Goal: Task Accomplishment & Management: Manage account settings

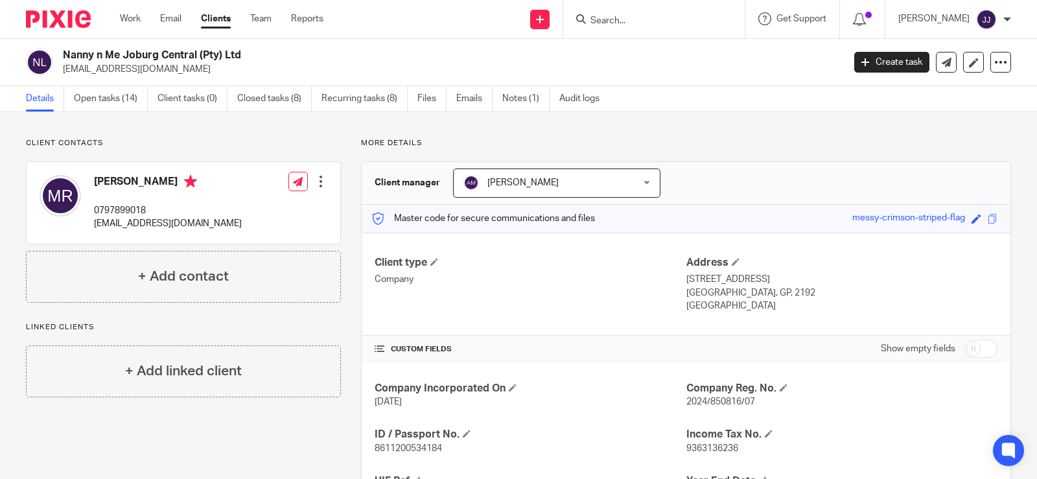
drag, startPoint x: 644, startPoint y: 19, endPoint x: 650, endPoint y: 16, distance: 7.0
click at [644, 19] on input "Search" at bounding box center [647, 22] width 117 height 12
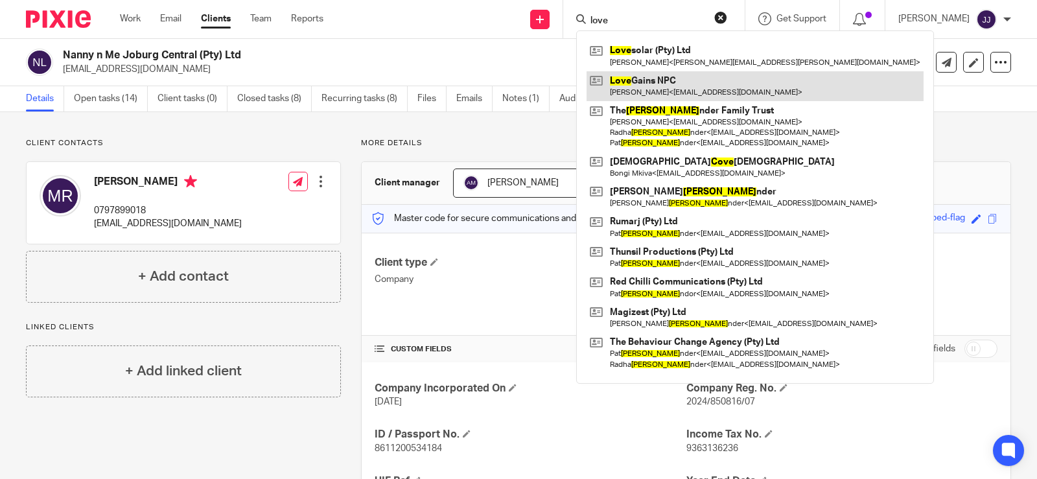
type input "love"
click at [683, 87] on link at bounding box center [755, 86] width 337 height 30
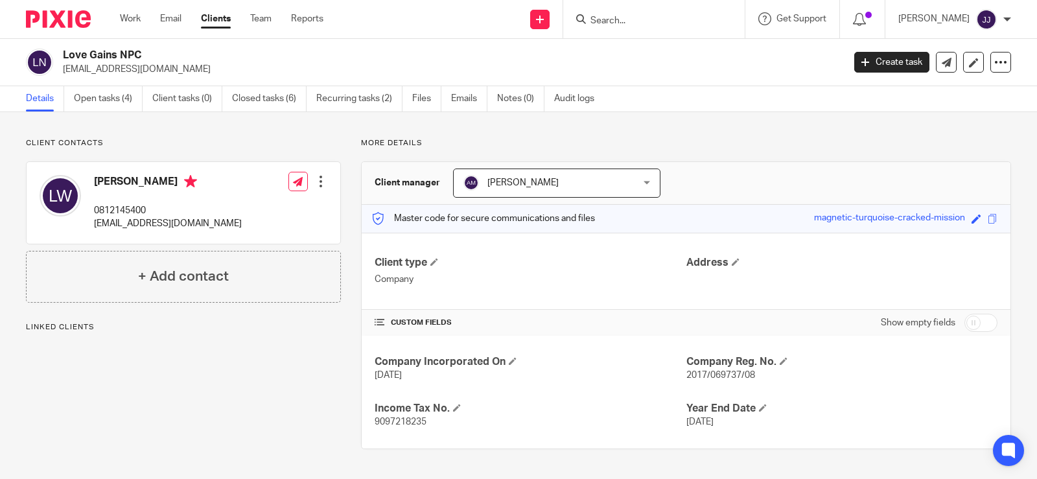
click at [726, 375] on span "2017/069737/08" at bounding box center [721, 375] width 69 height 9
copy span "069737"
click at [972, 324] on input "checkbox" at bounding box center [981, 323] width 33 height 18
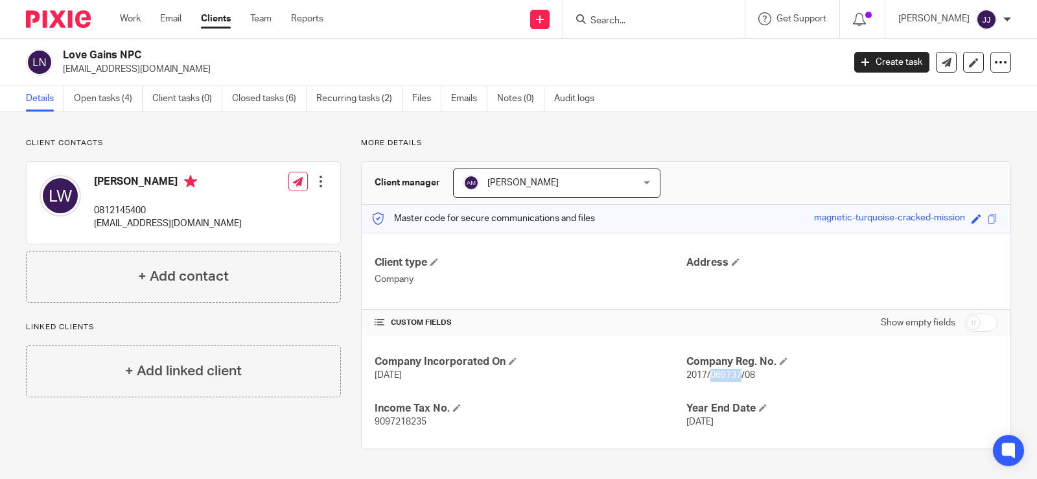
checkbox input "true"
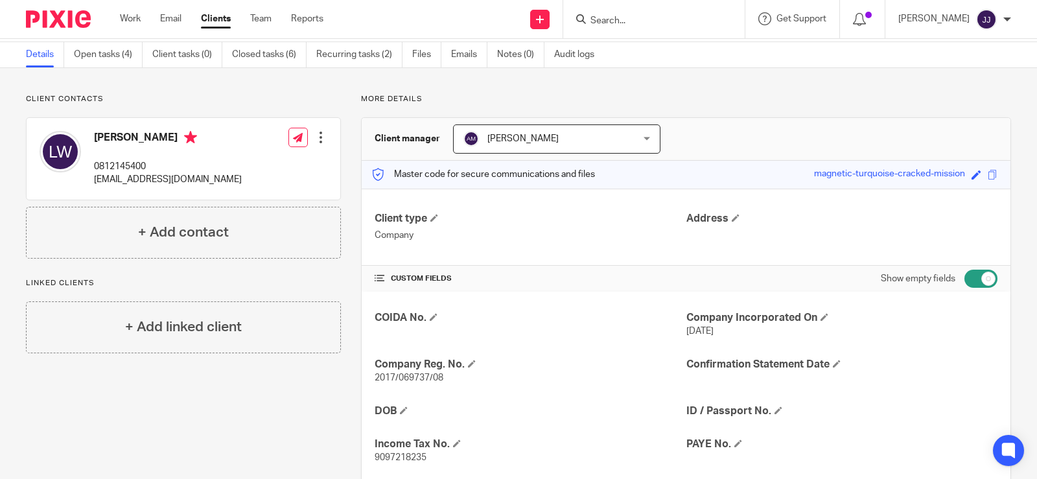
scroll to position [65, 0]
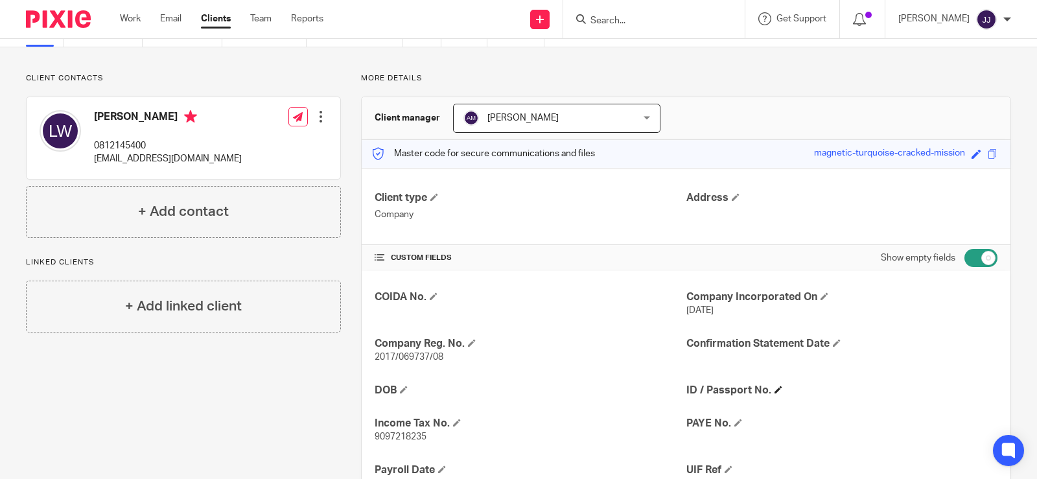
click at [767, 385] on h4 "ID / Passport No." at bounding box center [842, 391] width 311 height 14
click at [775, 389] on span at bounding box center [779, 390] width 8 height 8
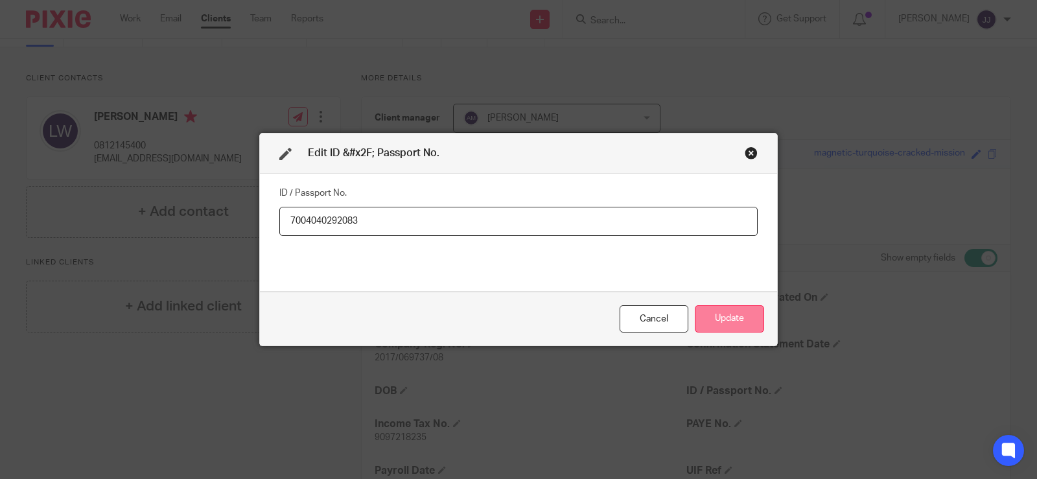
type input "7004040292083"
click at [735, 324] on button "Update" at bounding box center [729, 319] width 69 height 28
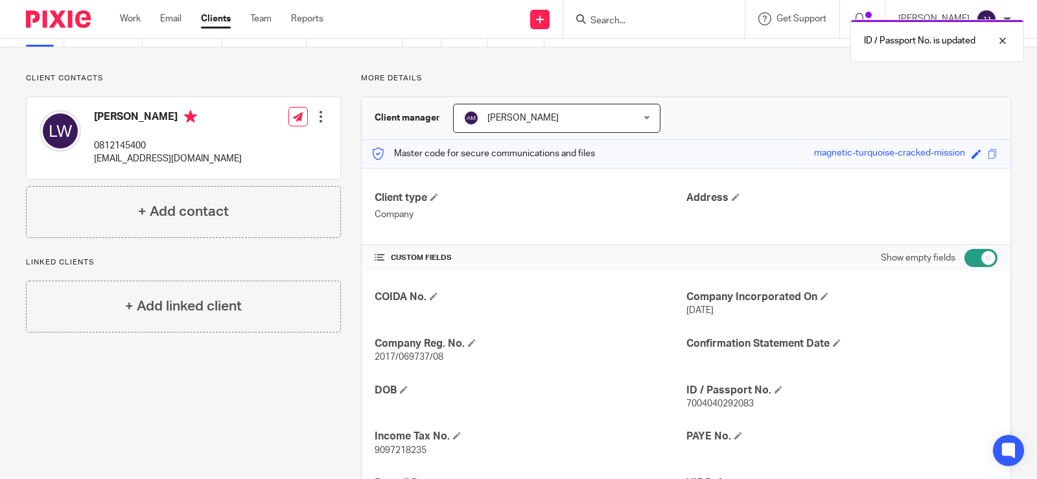
click at [966, 261] on input "checkbox" at bounding box center [981, 258] width 33 height 18
checkbox input "false"
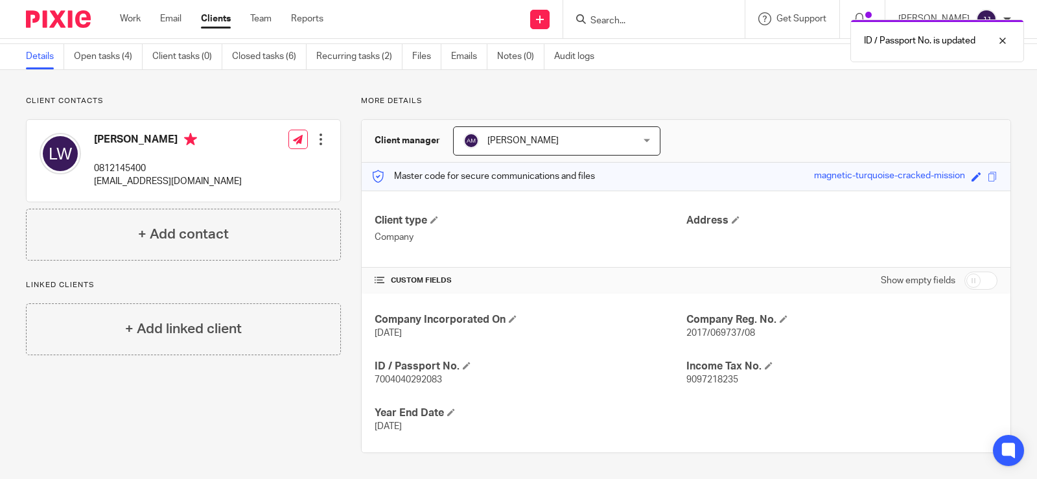
click at [407, 380] on span "7004040292083" at bounding box center [408, 379] width 67 height 9
copy span "7004040292083"
click at [129, 177] on p "slclwilliams@hotmail.com" at bounding box center [168, 181] width 148 height 13
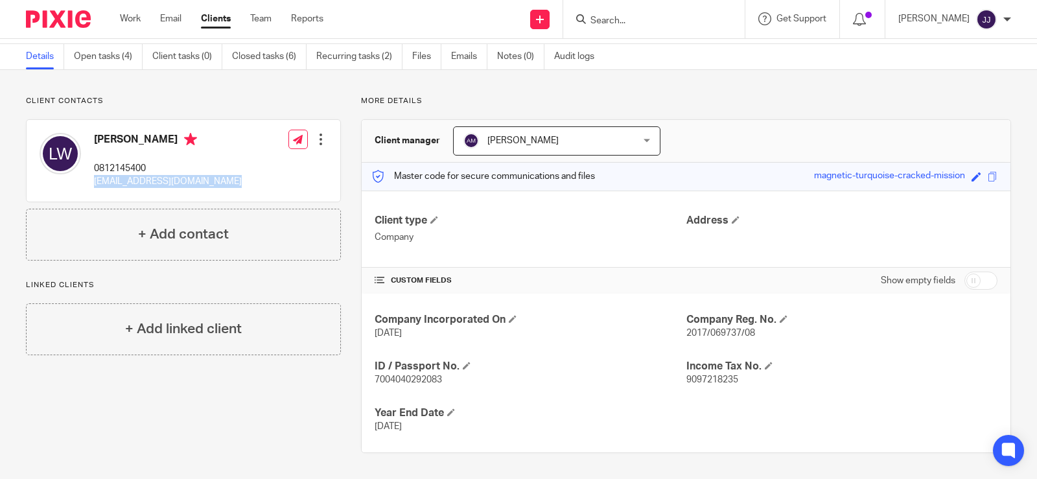
click at [129, 177] on p "slclwilliams@hotmail.com" at bounding box center [168, 181] width 148 height 13
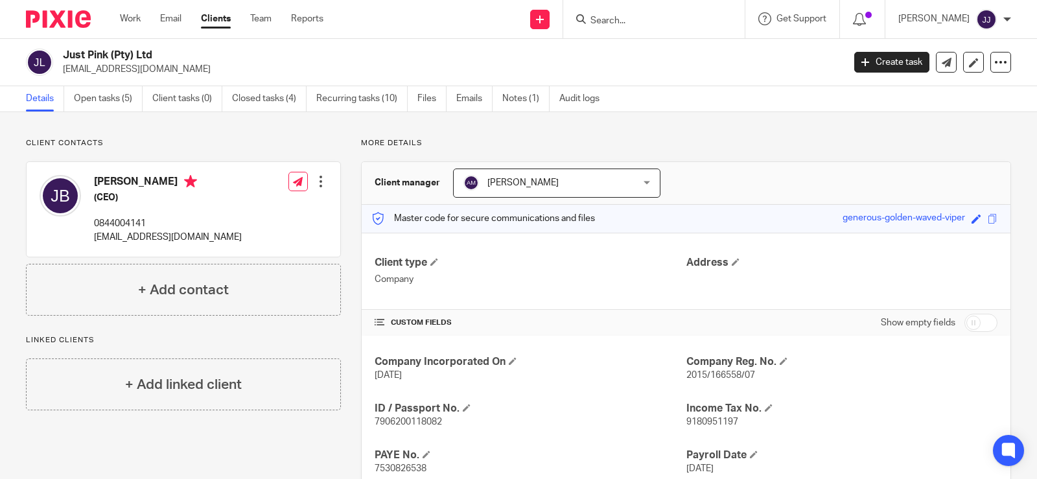
click at [291, 478] on div "Client contacts [PERSON_NAME] (CEO) 0844004141 [EMAIL_ADDRESS][DOMAIN_NAME] Edi…" at bounding box center [173, 363] width 335 height 451
drag, startPoint x: 165, startPoint y: 57, endPoint x: 75, endPoint y: 61, distance: 90.9
click at [65, 60] on h2 "Just Pink (Pty) Ltd" at bounding box center [372, 56] width 618 height 14
copy h2 "Just Pink (Pty) Ltd"
click at [607, 23] on input "Search" at bounding box center [647, 22] width 117 height 12
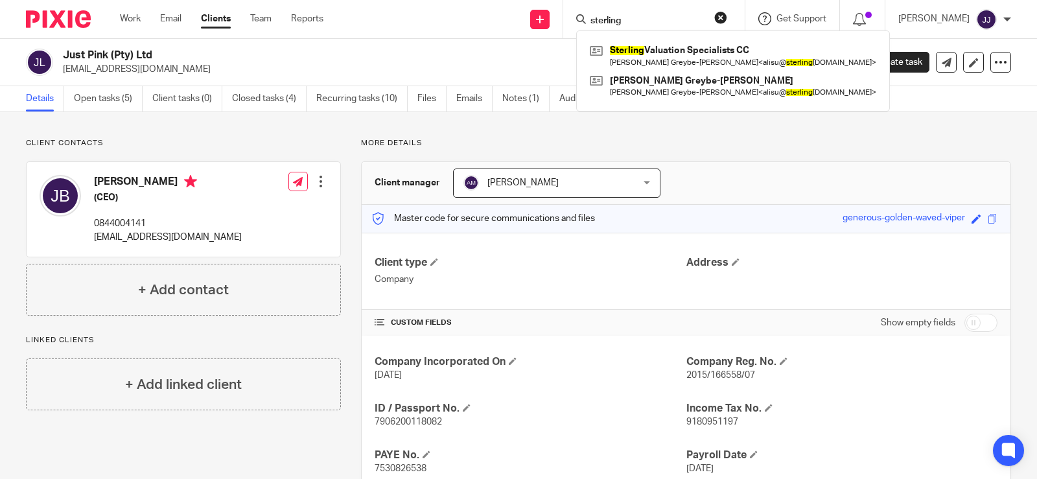
type input "sterling"
click at [687, 372] on span "2015/166558/07" at bounding box center [721, 375] width 69 height 9
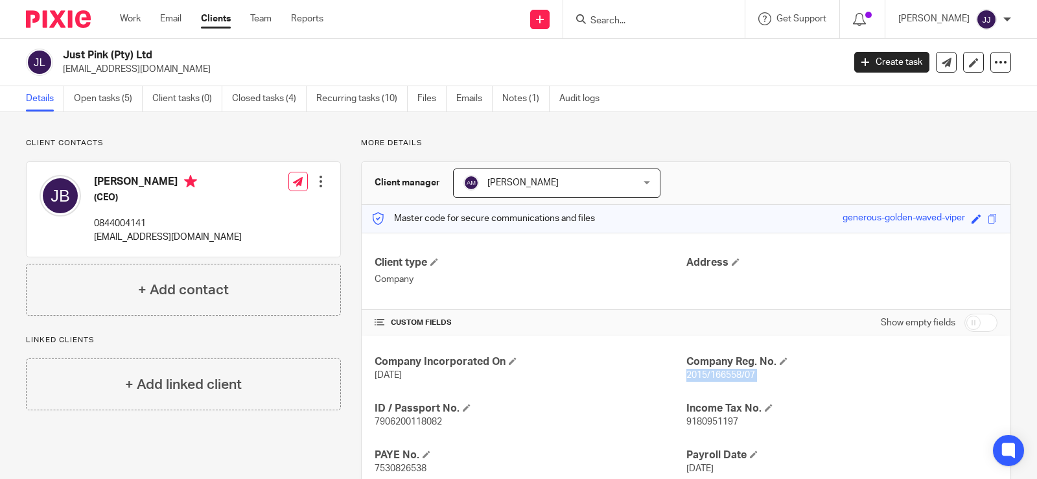
copy p "2015/166558/07"
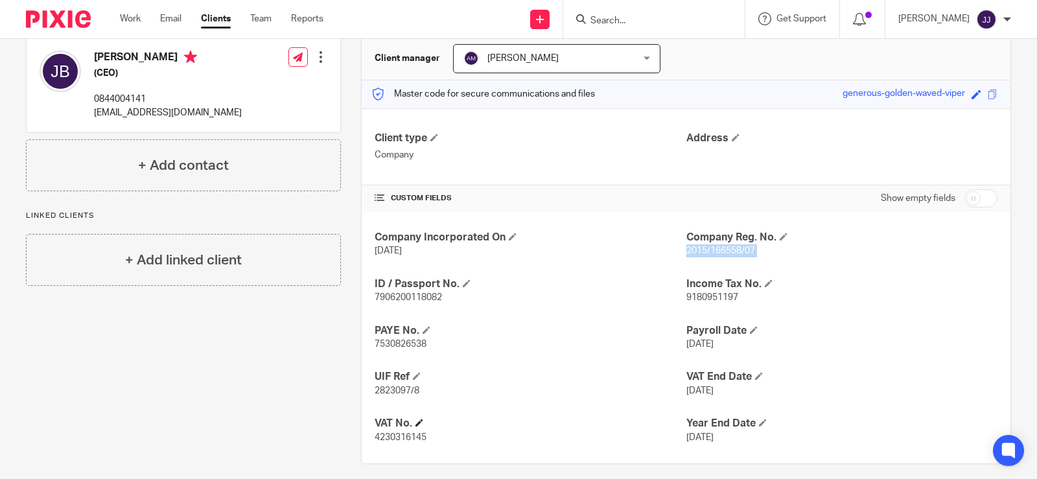
scroll to position [130, 0]
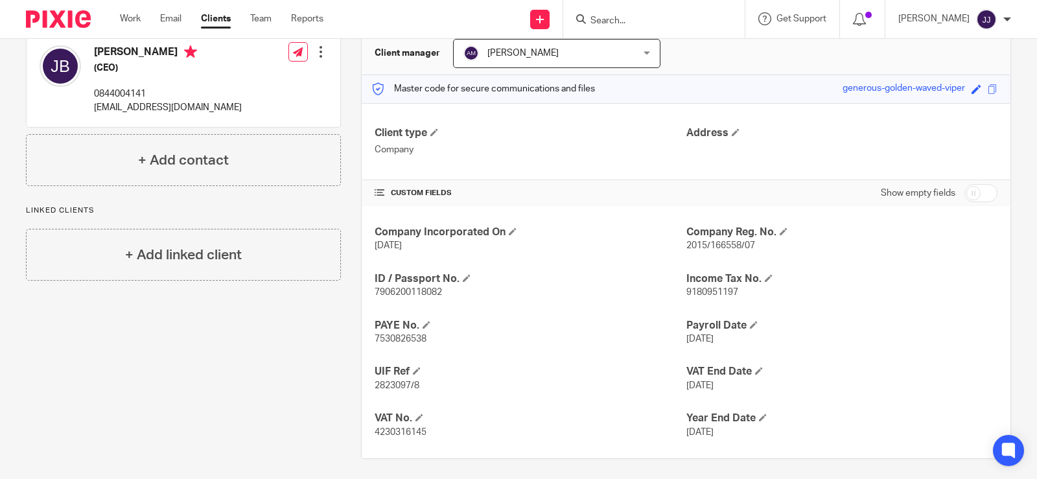
click at [414, 292] on span "7906200118082" at bounding box center [408, 292] width 67 height 9
copy p "7906200118082"
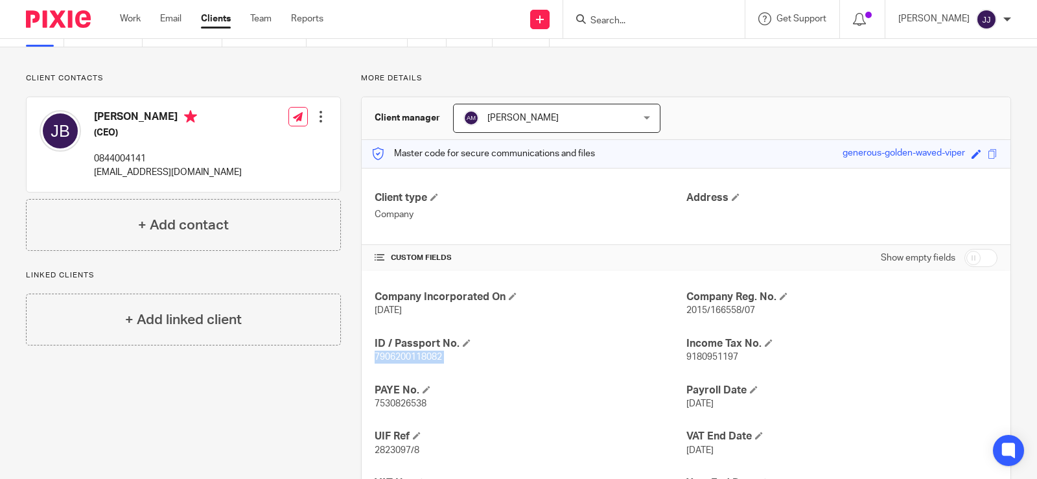
scroll to position [0, 0]
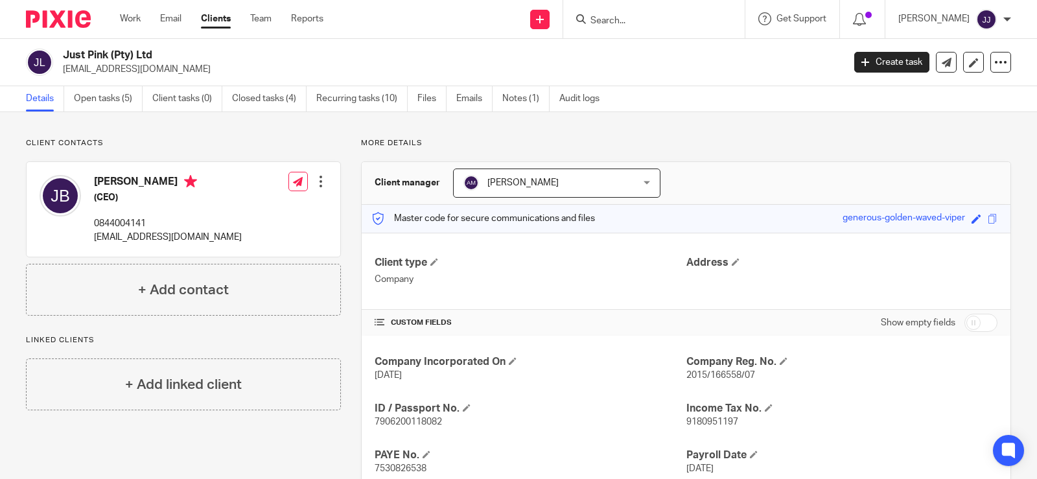
click at [636, 18] on input "Search" at bounding box center [647, 22] width 117 height 12
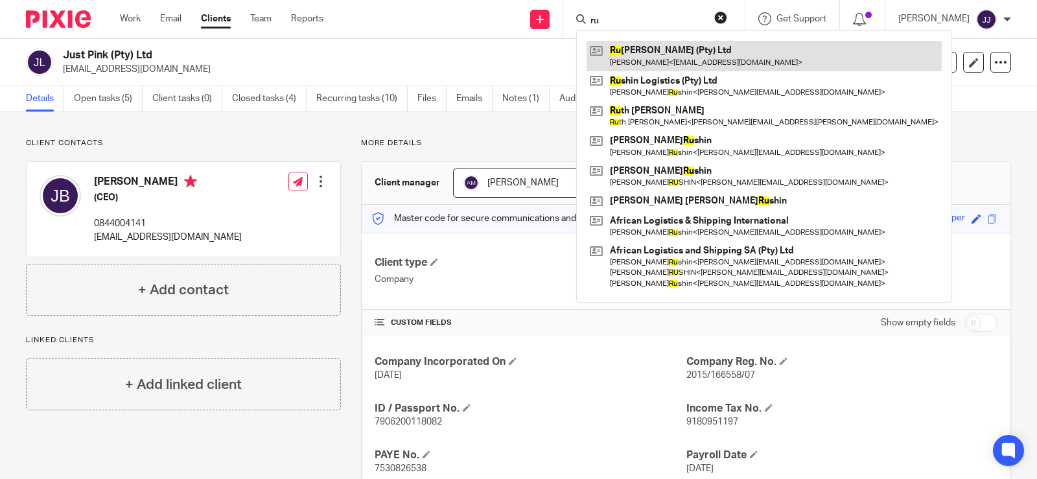
type input "ru"
click at [625, 54] on link at bounding box center [764, 56] width 355 height 30
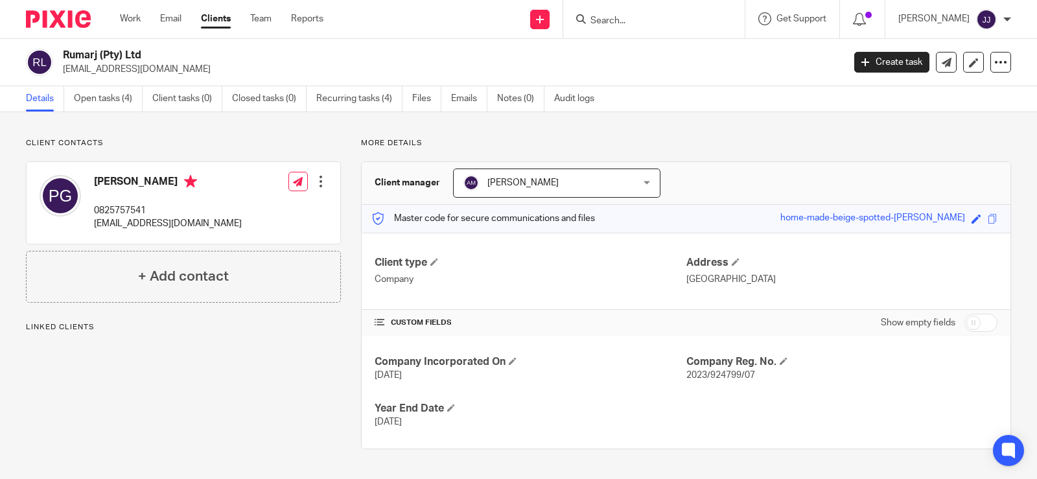
click at [716, 375] on span "2023/924799/07" at bounding box center [721, 375] width 69 height 9
click at [718, 373] on span "2023/924799/07" at bounding box center [721, 375] width 69 height 9
copy span "924799"
click at [126, 222] on p "[EMAIL_ADDRESS][DOMAIN_NAME]" at bounding box center [168, 223] width 148 height 13
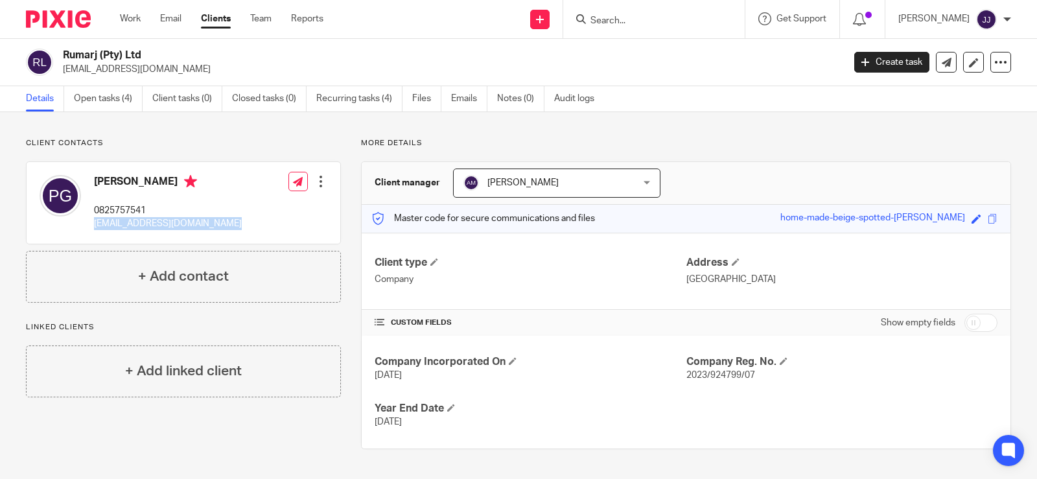
click at [126, 222] on p "[EMAIL_ADDRESS][DOMAIN_NAME]" at bounding box center [168, 223] width 148 height 13
copy div "[EMAIL_ADDRESS][DOMAIN_NAME]"
drag, startPoint x: 153, startPoint y: 209, endPoint x: 112, endPoint y: 214, distance: 41.8
click at [112, 214] on p "0825757541" at bounding box center [168, 210] width 148 height 13
copy p "5757541"
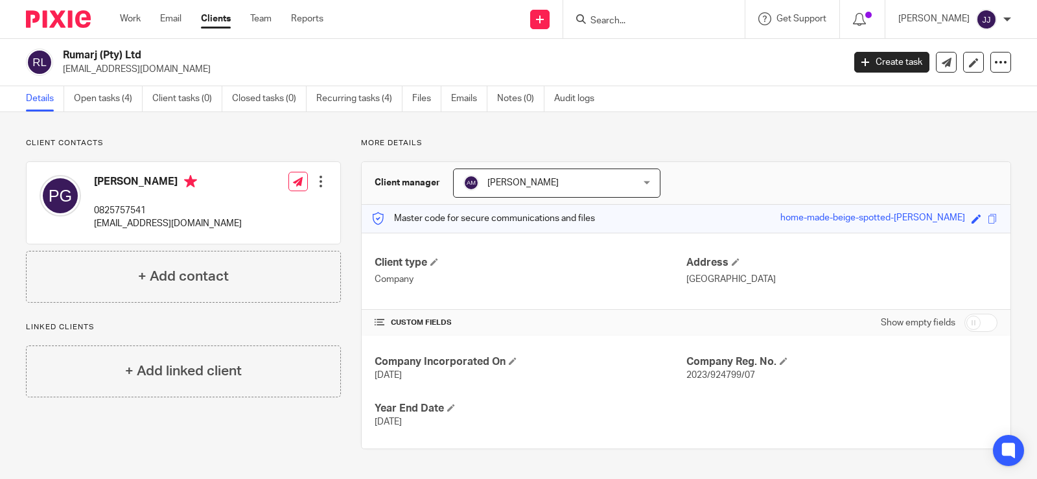
click at [617, 17] on input "Search" at bounding box center [647, 22] width 117 height 12
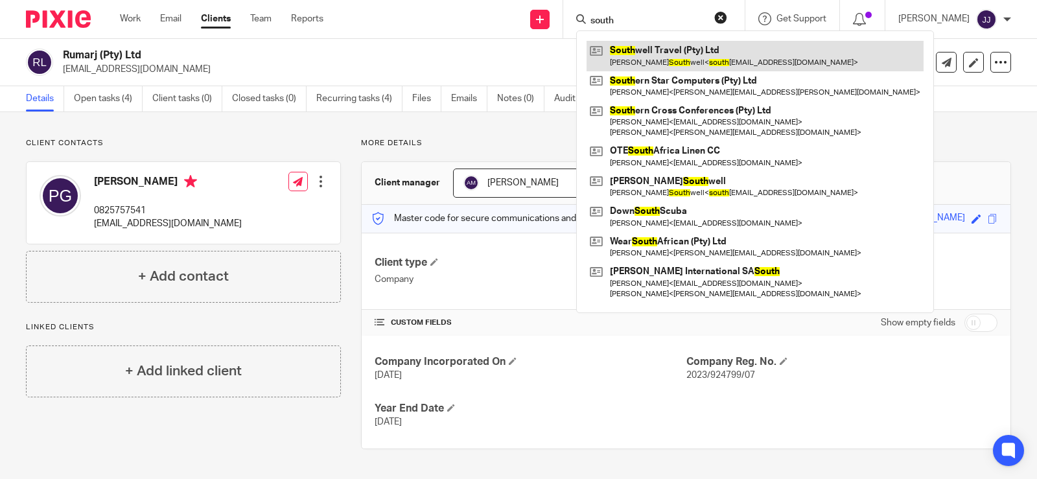
type input "south"
click at [669, 47] on link at bounding box center [755, 56] width 337 height 30
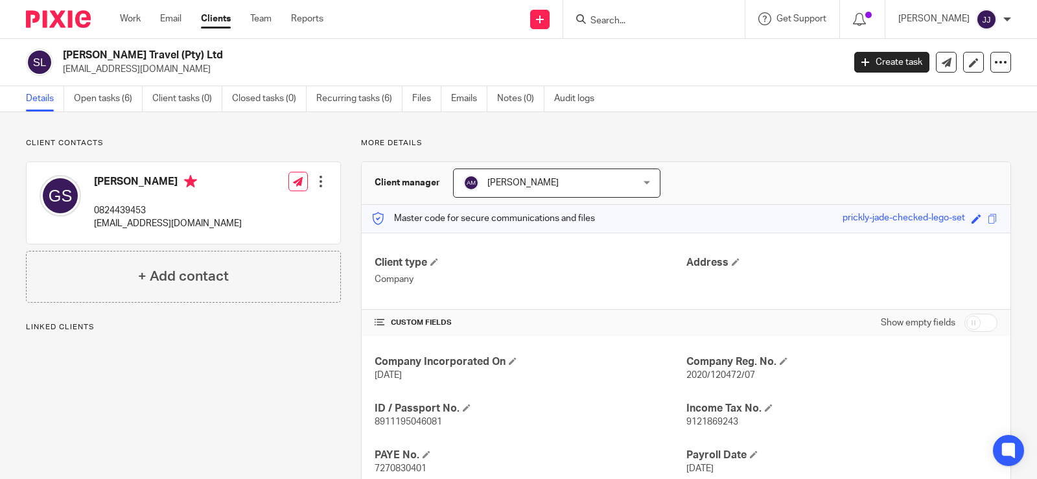
click at [727, 373] on span "2020/120472/07" at bounding box center [721, 375] width 69 height 9
copy span "120472"
click at [408, 424] on span "8911195046081" at bounding box center [408, 422] width 67 height 9
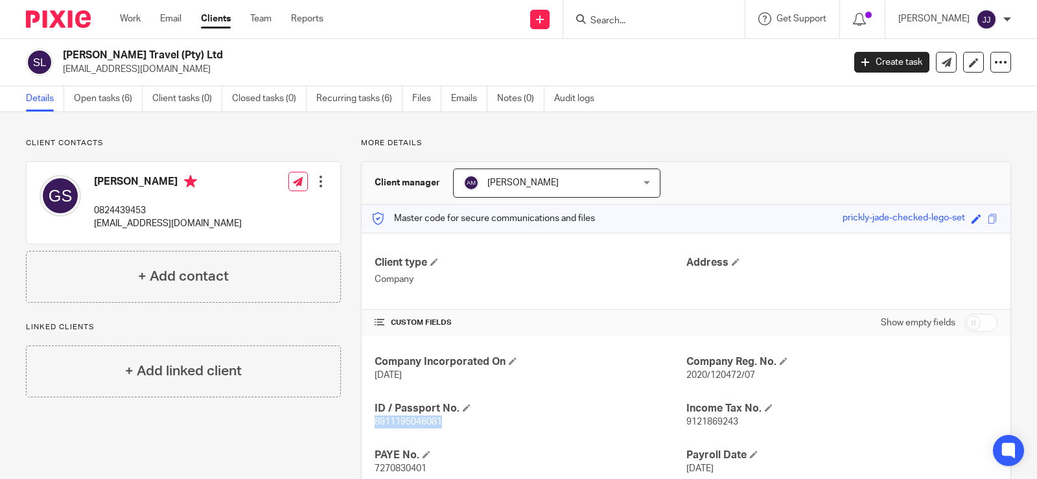
copy span "8911195046081"
click at [495, 421] on p "8911195046081" at bounding box center [530, 422] width 311 height 13
click at [447, 449] on h4 "PAYE No." at bounding box center [530, 456] width 311 height 14
click at [150, 228] on p "[EMAIL_ADDRESS][DOMAIN_NAME]" at bounding box center [168, 223] width 148 height 13
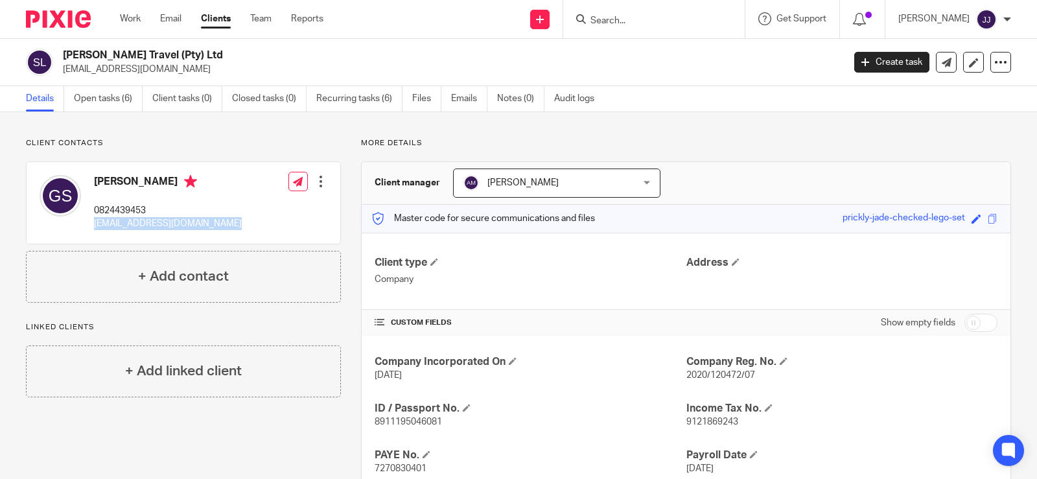
click at [150, 228] on p "[EMAIL_ADDRESS][DOMAIN_NAME]" at bounding box center [168, 223] width 148 height 13
copy div "[EMAIL_ADDRESS][DOMAIN_NAME]"
drag, startPoint x: 152, startPoint y: 206, endPoint x: 112, endPoint y: 209, distance: 40.4
click at [112, 209] on p "0824439453" at bounding box center [168, 210] width 148 height 13
copy p "4439453"
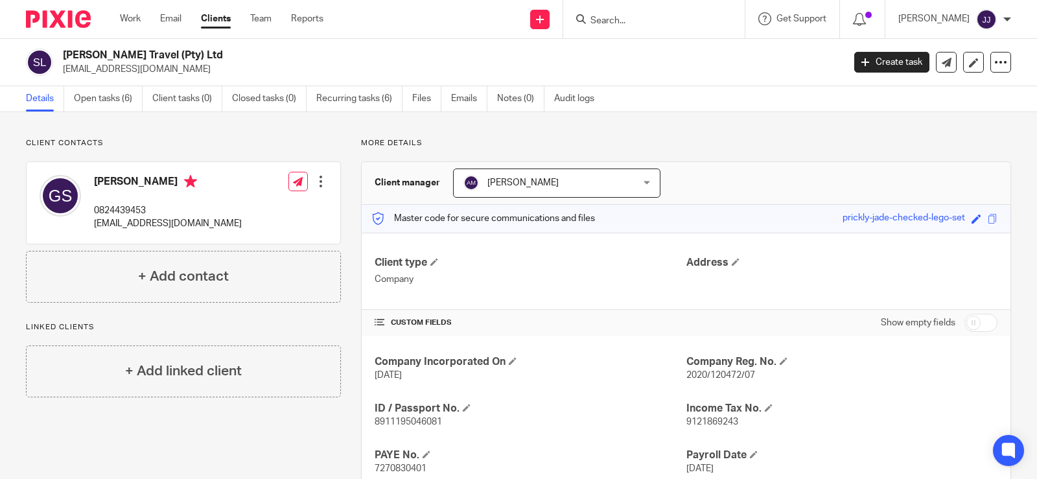
drag, startPoint x: 615, startPoint y: 21, endPoint x: 608, endPoint y: 5, distance: 18.3
click at [615, 21] on input "Search" at bounding box center [647, 22] width 117 height 12
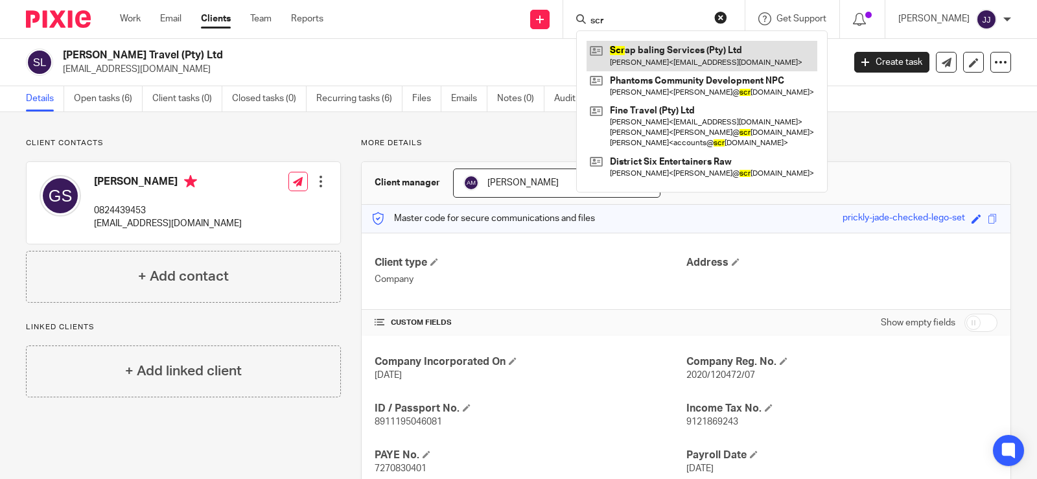
type input "scr"
click at [648, 53] on link at bounding box center [702, 56] width 231 height 30
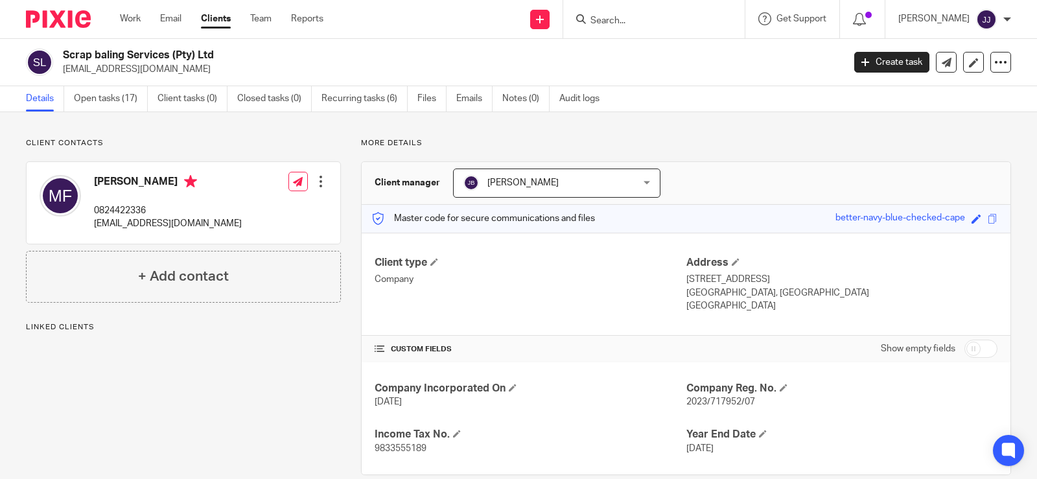
click at [719, 406] on span "2023/717952/07" at bounding box center [721, 401] width 69 height 9
copy span "717952"
click at [157, 220] on p "[EMAIL_ADDRESS][DOMAIN_NAME]" at bounding box center [168, 223] width 148 height 13
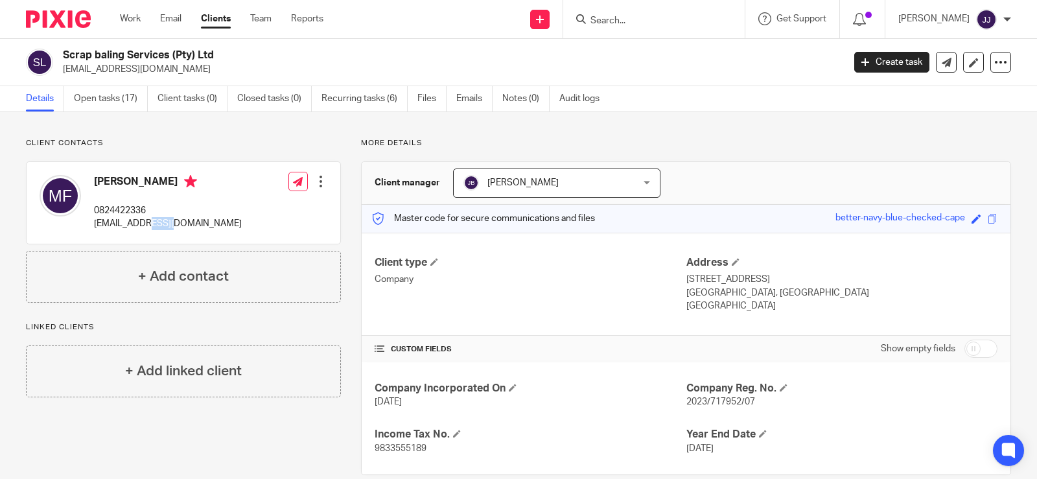
click at [157, 220] on p "[EMAIL_ADDRESS][DOMAIN_NAME]" at bounding box center [168, 223] width 148 height 13
copy div "[EMAIL_ADDRESS][DOMAIN_NAME]"
drag, startPoint x: 165, startPoint y: 210, endPoint x: 112, endPoint y: 212, distance: 53.2
click at [112, 212] on p "0824422336" at bounding box center [168, 210] width 148 height 13
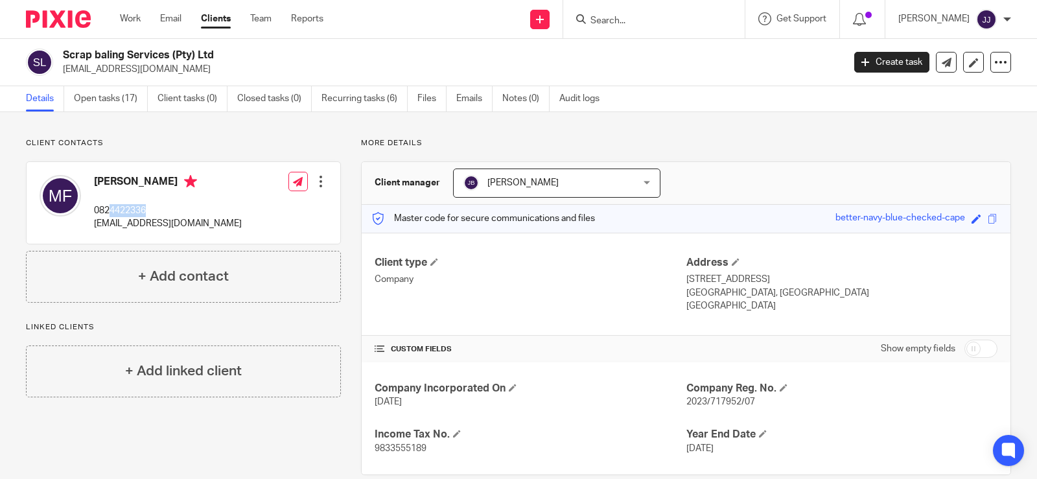
copy p "4422336"
click at [623, 16] on input "Search" at bounding box center [647, 22] width 117 height 12
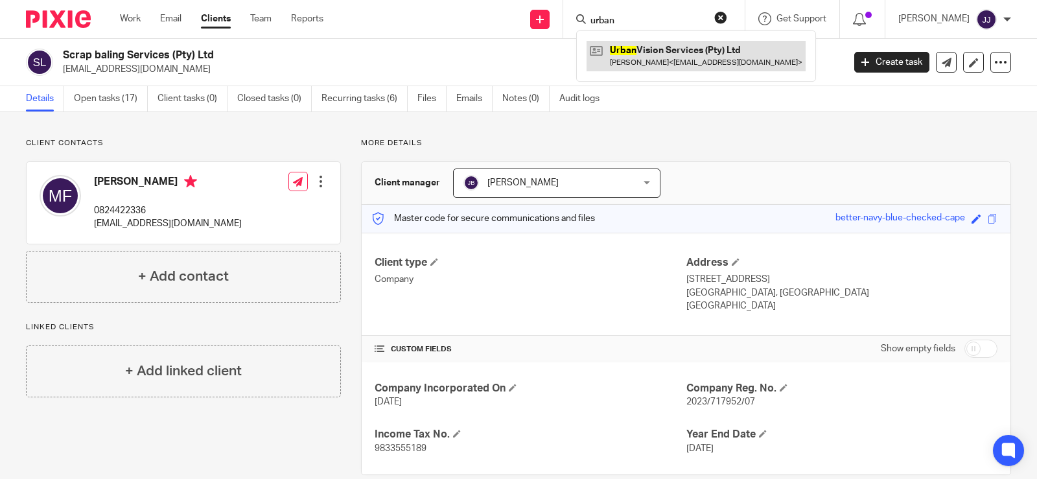
type input "urban"
click at [692, 69] on link at bounding box center [696, 56] width 219 height 30
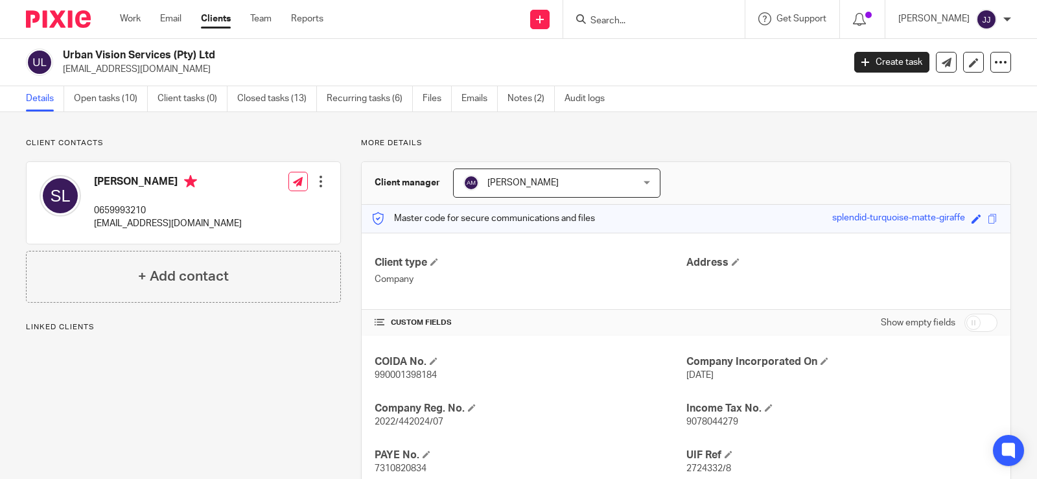
click at [405, 421] on span "2022/442024/07" at bounding box center [409, 422] width 69 height 9
copy span "442024"
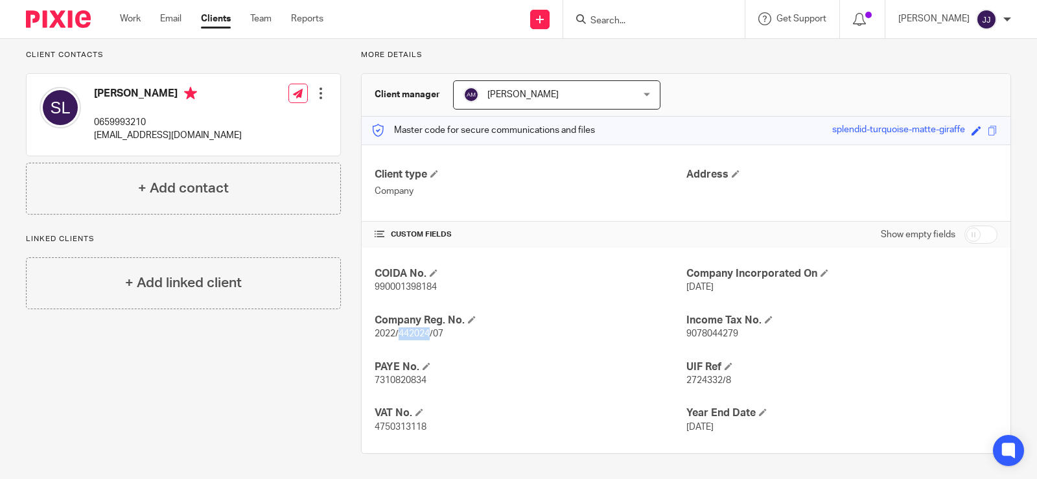
scroll to position [89, 0]
click at [969, 228] on input "checkbox" at bounding box center [981, 234] width 33 height 18
checkbox input "true"
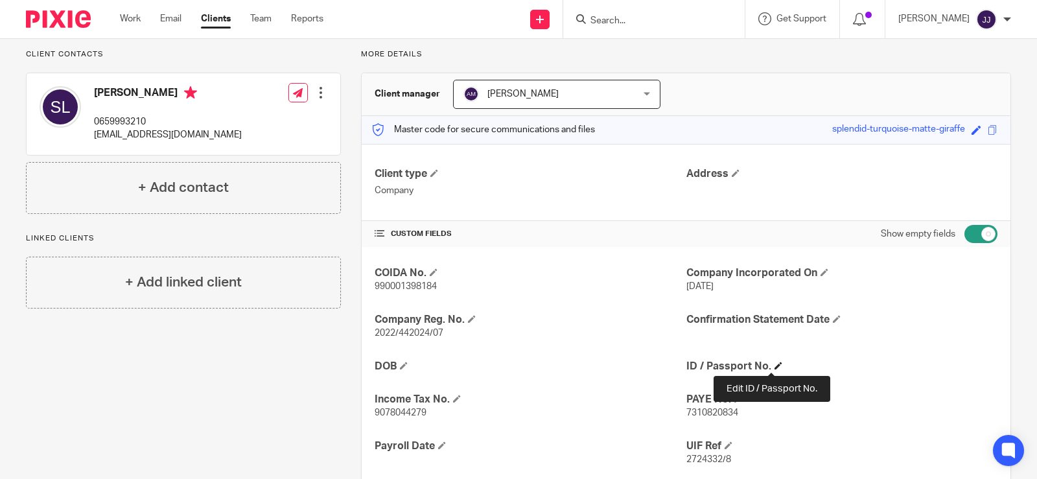
click at [775, 364] on span at bounding box center [779, 366] width 8 height 8
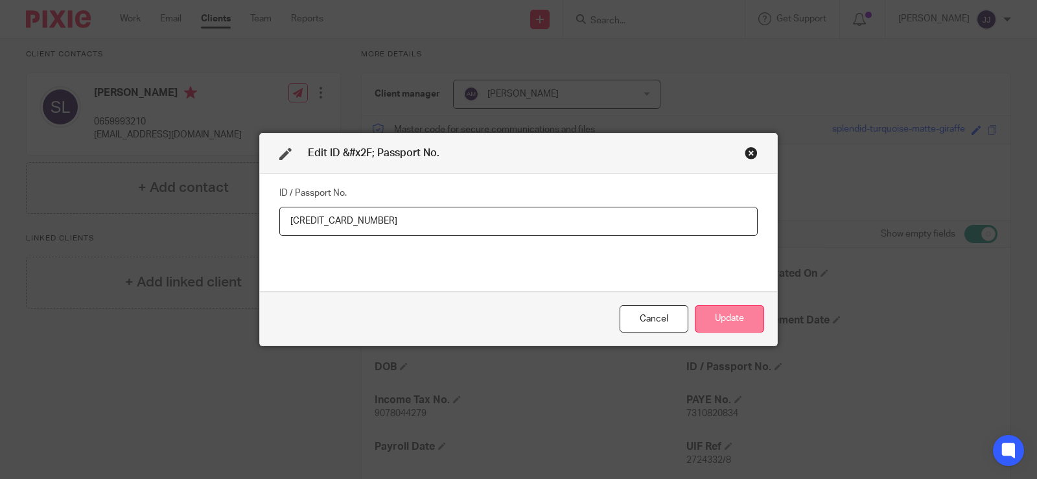
type input "6202115137081"
click at [714, 324] on button "Update" at bounding box center [729, 319] width 69 height 28
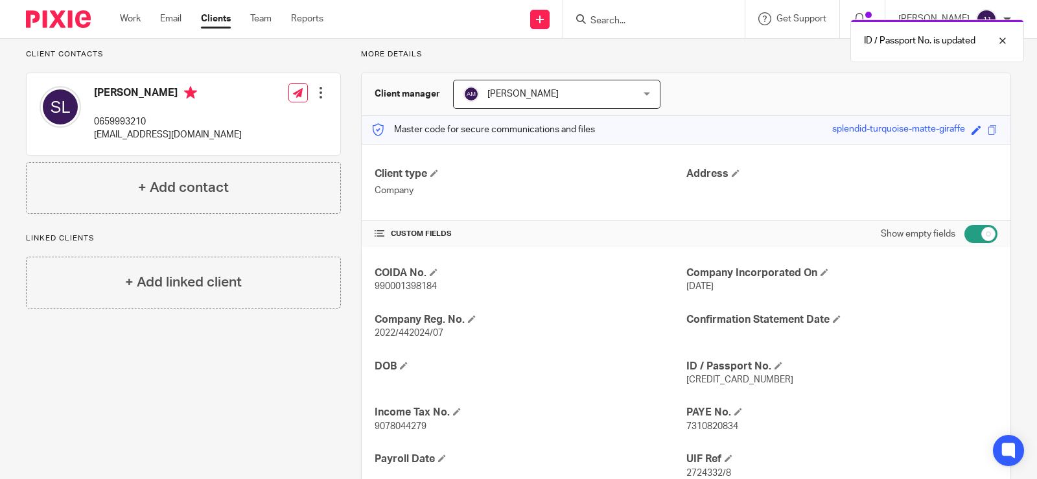
click at [965, 238] on input "checkbox" at bounding box center [981, 234] width 33 height 18
checkbox input "false"
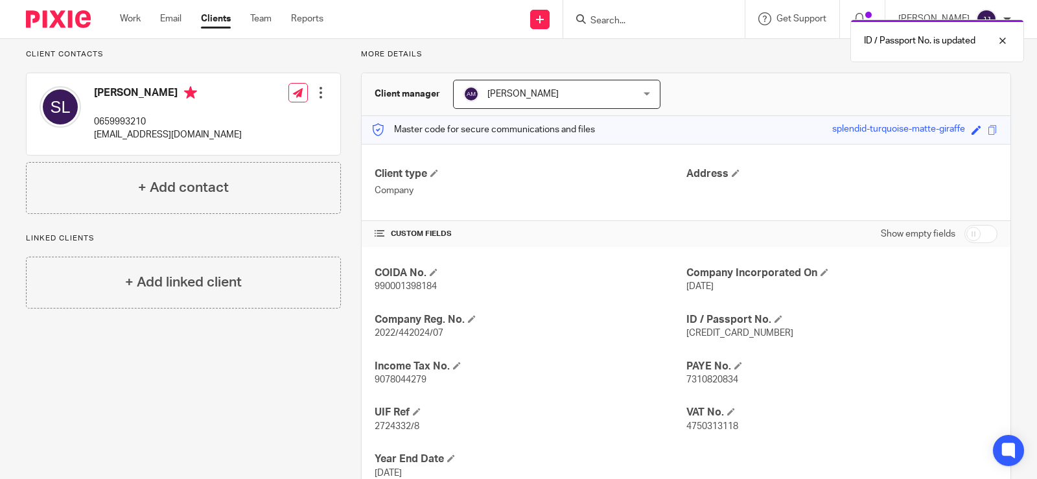
click at [702, 331] on span "6202115137081" at bounding box center [740, 333] width 107 height 9
copy span "6202115137081"
click at [128, 139] on p "lewissea@icloud.com" at bounding box center [168, 134] width 148 height 13
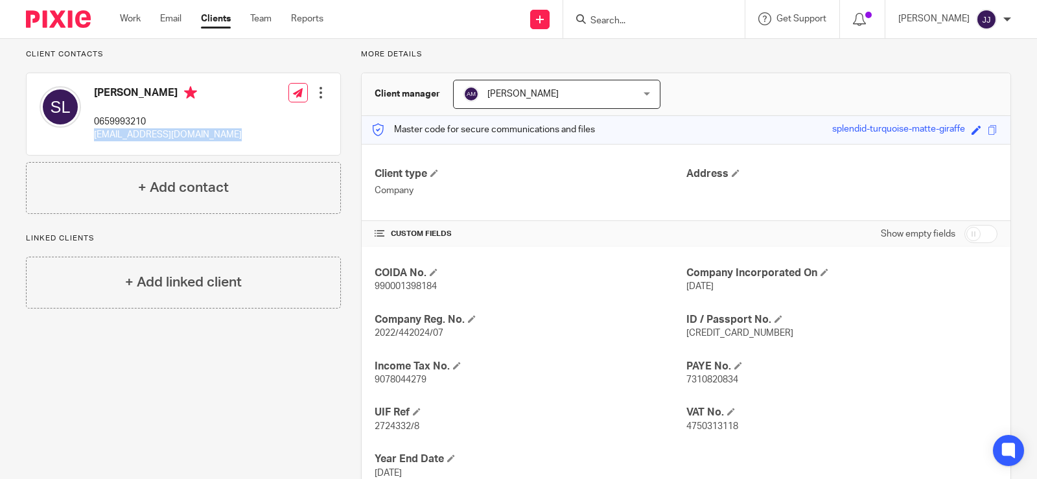
click at [128, 138] on p "lewissea@icloud.com" at bounding box center [168, 134] width 148 height 13
copy div "lewissea@icloud.com"
drag, startPoint x: 148, startPoint y: 117, endPoint x: 110, endPoint y: 120, distance: 38.4
click at [110, 120] on p "0659993210" at bounding box center [168, 121] width 148 height 13
copy p "9993210"
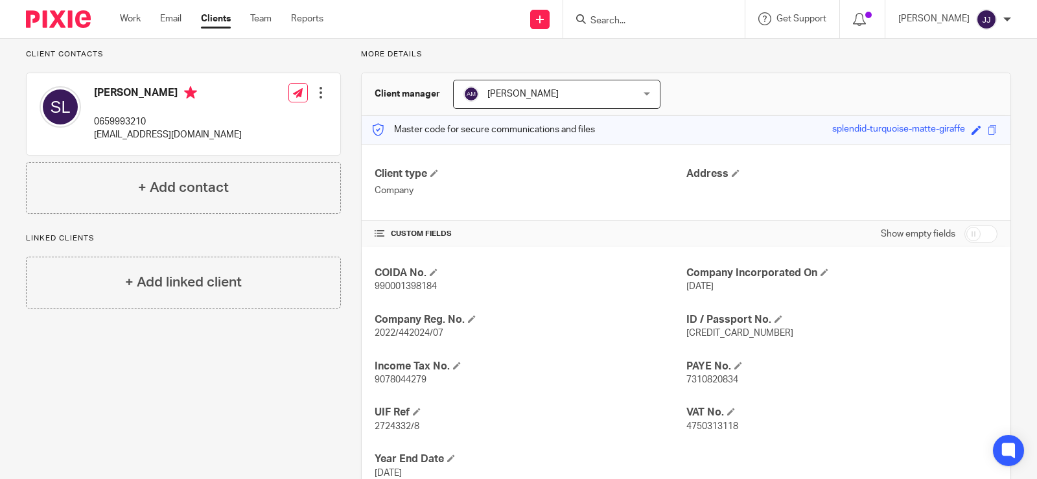
click at [627, 24] on input "Search" at bounding box center [647, 22] width 117 height 12
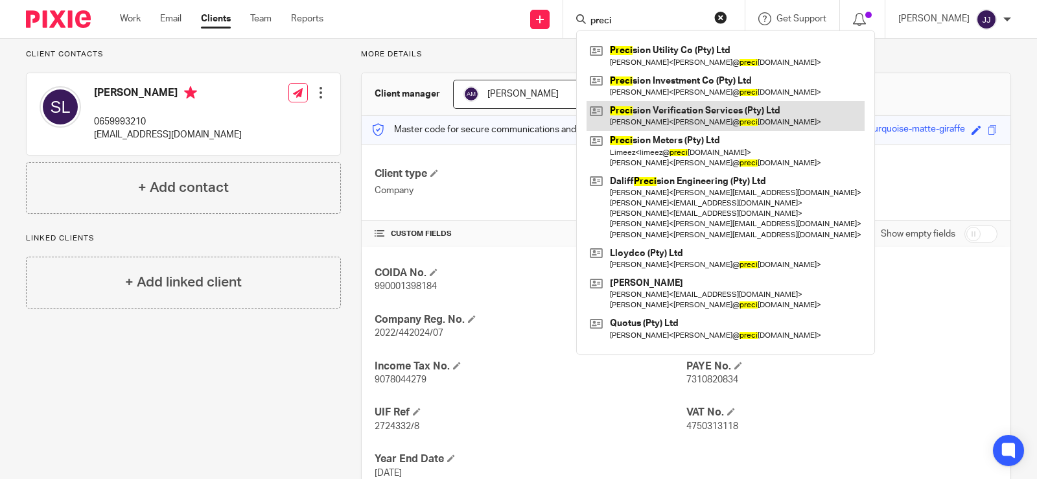
type input "preci"
click at [670, 112] on link at bounding box center [726, 116] width 278 height 30
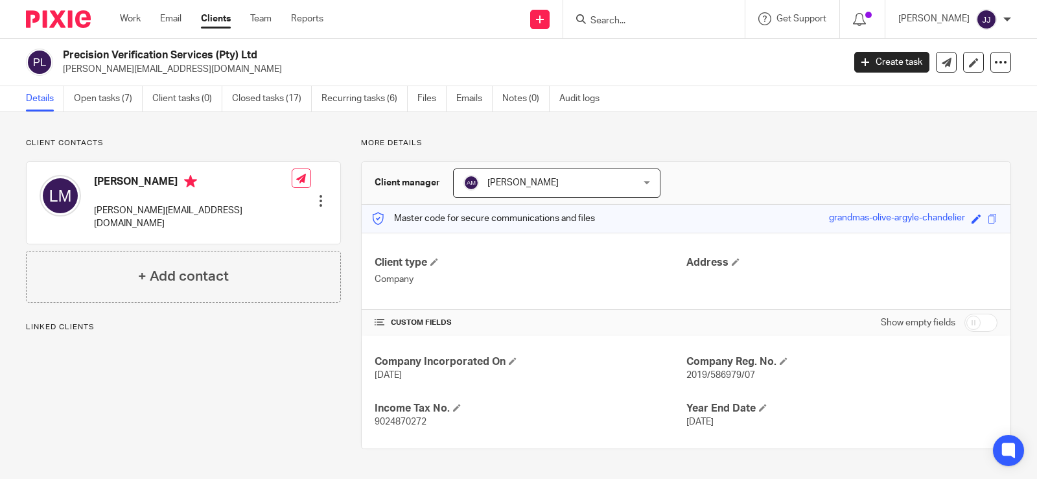
click at [714, 370] on p "2019/586979/07" at bounding box center [842, 375] width 311 height 13
copy span "586979"
click at [613, 27] on input "Search" at bounding box center [647, 22] width 117 height 12
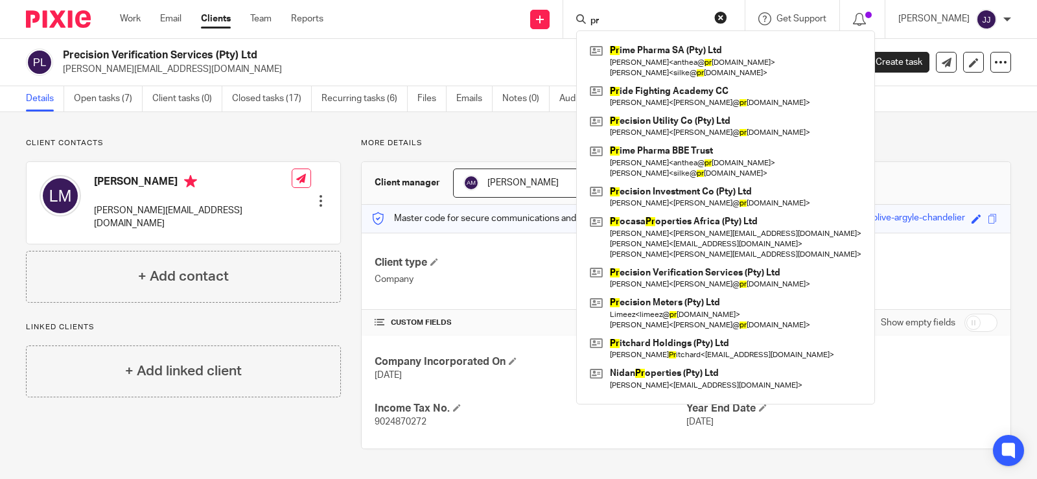
type input "p"
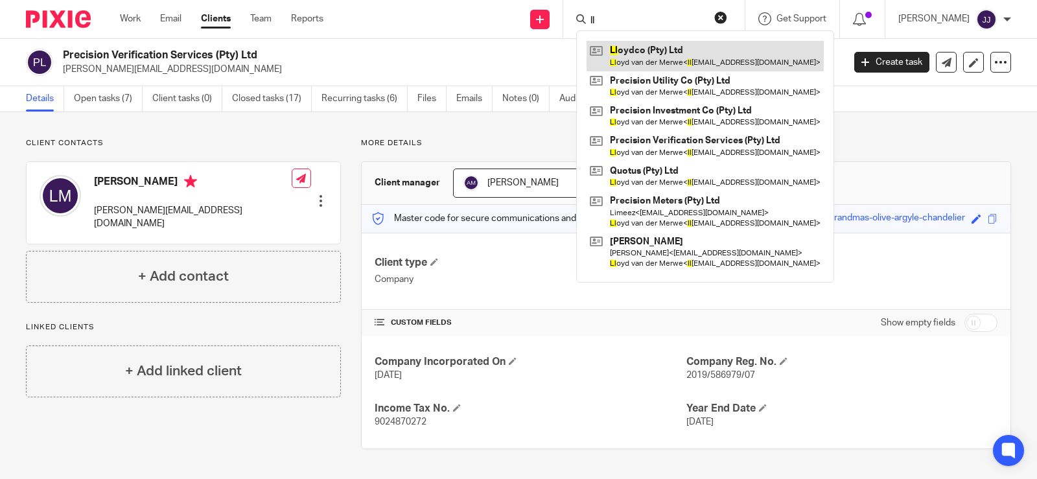
type input "ll"
click at [724, 62] on link at bounding box center [705, 56] width 237 height 30
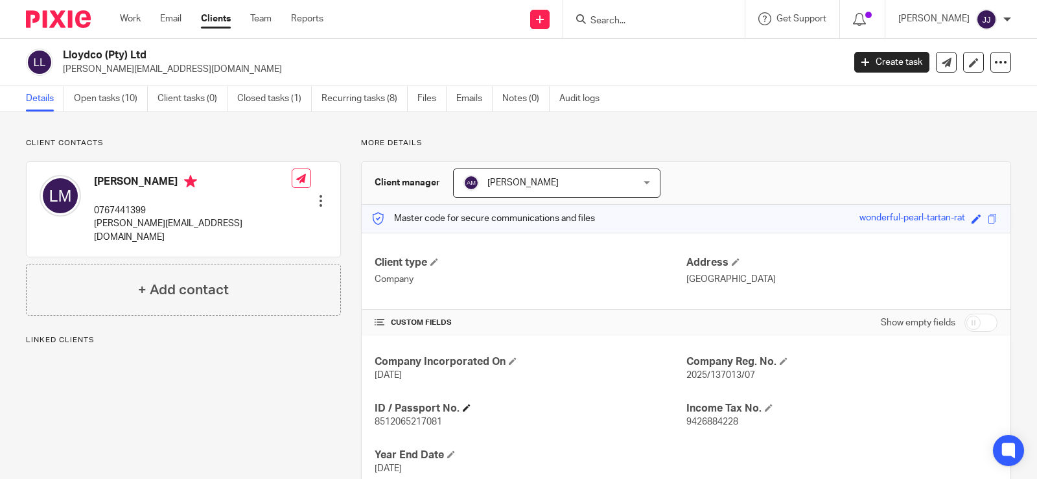
click at [394, 414] on h4 "ID / Passport No." at bounding box center [530, 409] width 311 height 14
click at [407, 427] on span "8512065217081" at bounding box center [408, 422] width 67 height 9
click at [407, 429] on p "8512065217081" at bounding box center [530, 422] width 311 height 13
click at [409, 429] on p "8512065217081" at bounding box center [530, 422] width 311 height 13
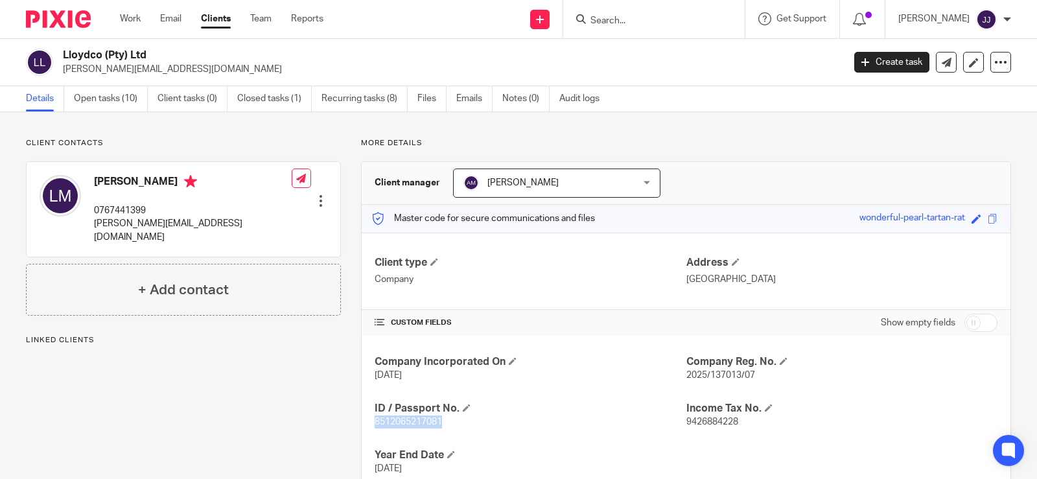
click at [409, 429] on p "8512065217081" at bounding box center [530, 422] width 311 height 13
copy span "8512065217081"
click at [166, 222] on p "[PERSON_NAME][EMAIL_ADDRESS][DOMAIN_NAME]" at bounding box center [193, 230] width 198 height 27
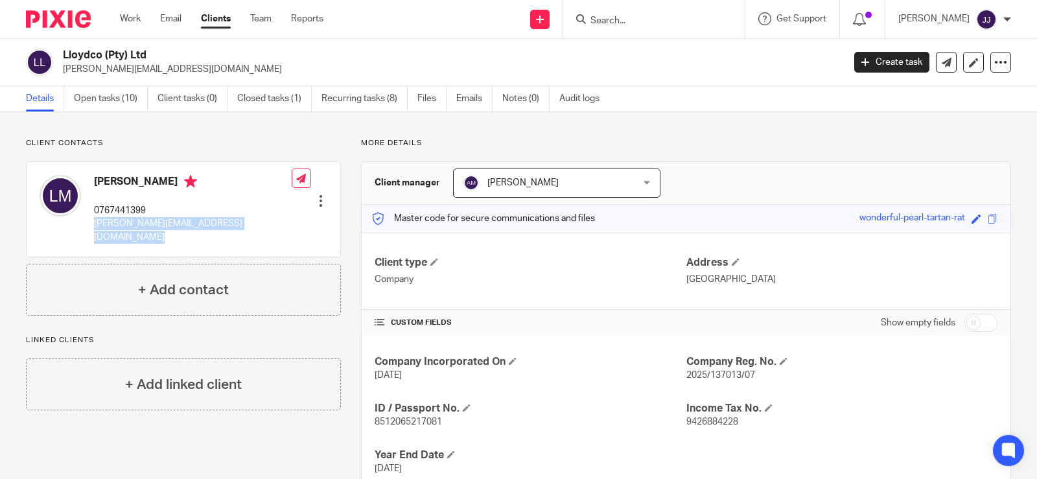
click at [166, 222] on p "[PERSON_NAME][EMAIL_ADDRESS][DOMAIN_NAME]" at bounding box center [193, 230] width 198 height 27
copy div "[PERSON_NAME][EMAIL_ADDRESS][DOMAIN_NAME]"
drag, startPoint x: 152, startPoint y: 209, endPoint x: 112, endPoint y: 208, distance: 40.2
click at [112, 208] on p "0767441399" at bounding box center [193, 210] width 198 height 13
copy p "7441399"
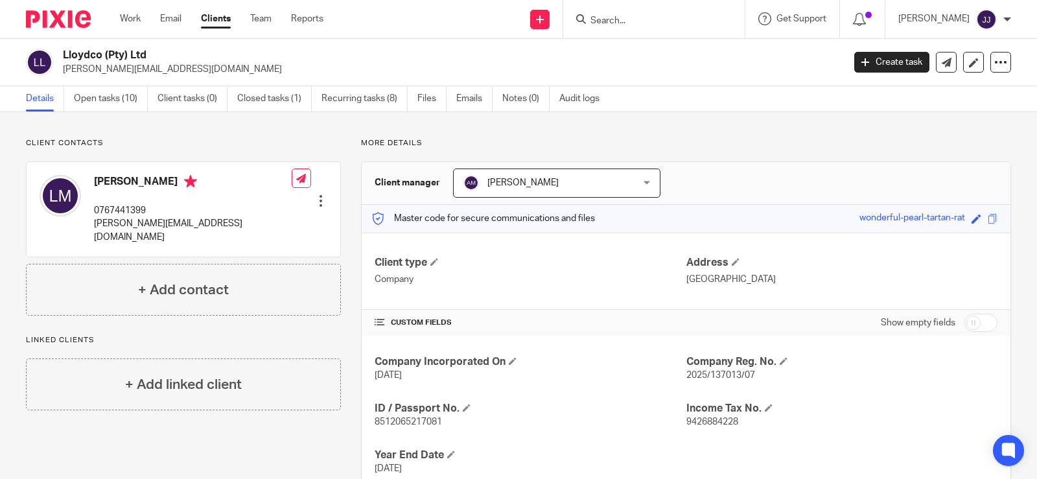
click at [603, 25] on input "Search" at bounding box center [647, 22] width 117 height 12
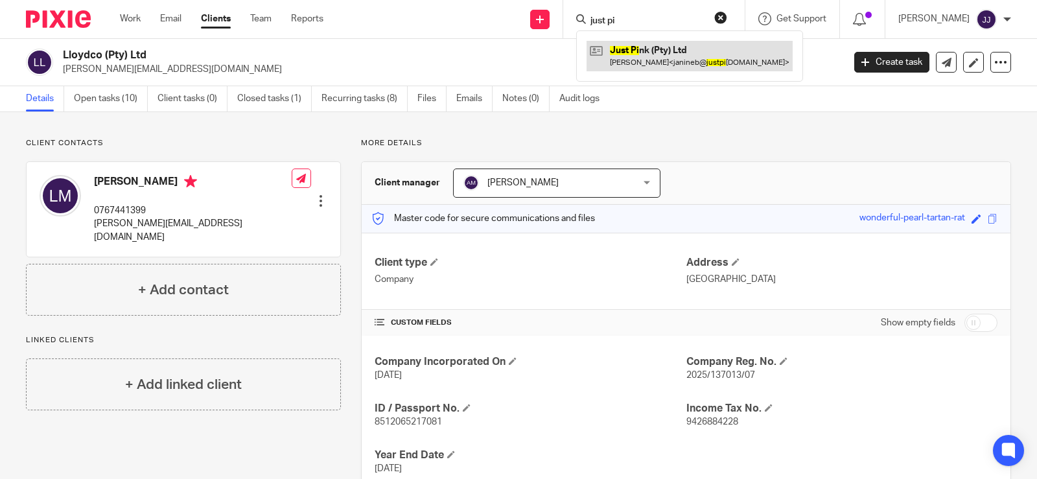
type input "just pi"
click at [640, 58] on link at bounding box center [690, 56] width 206 height 30
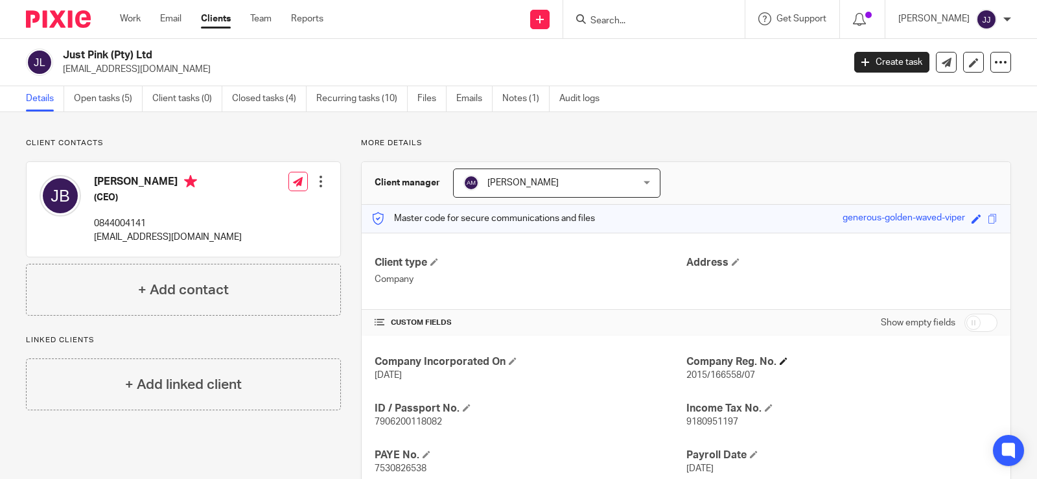
click at [810, 301] on div "Client type Company Address" at bounding box center [686, 271] width 649 height 77
click at [602, 19] on input "Search" at bounding box center [647, 22] width 117 height 12
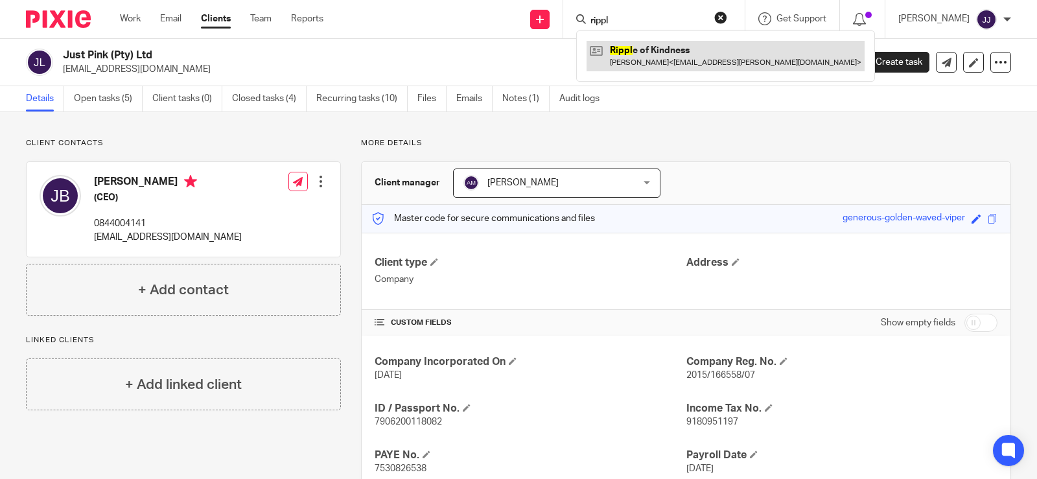
type input "rippl"
click at [713, 48] on link at bounding box center [726, 56] width 278 height 30
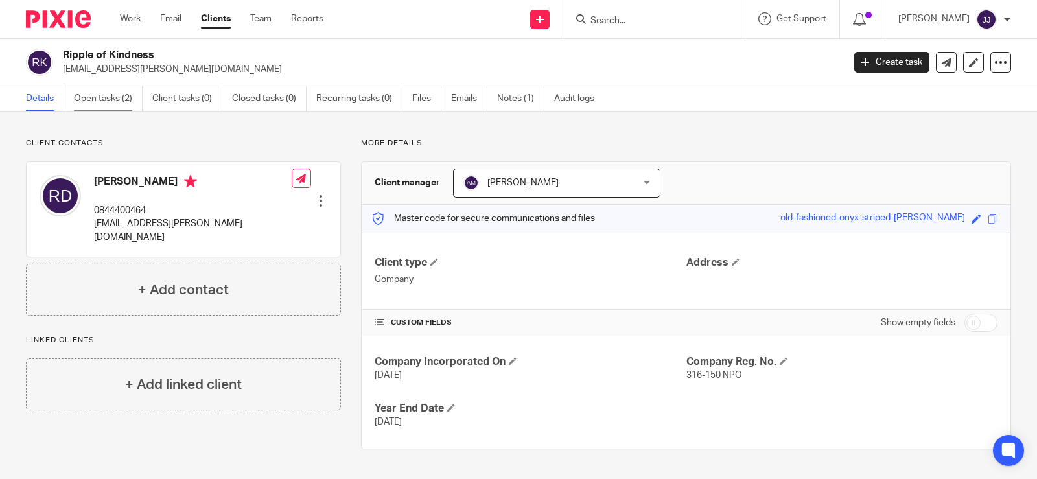
click at [119, 96] on link "Open tasks (2)" at bounding box center [108, 98] width 69 height 25
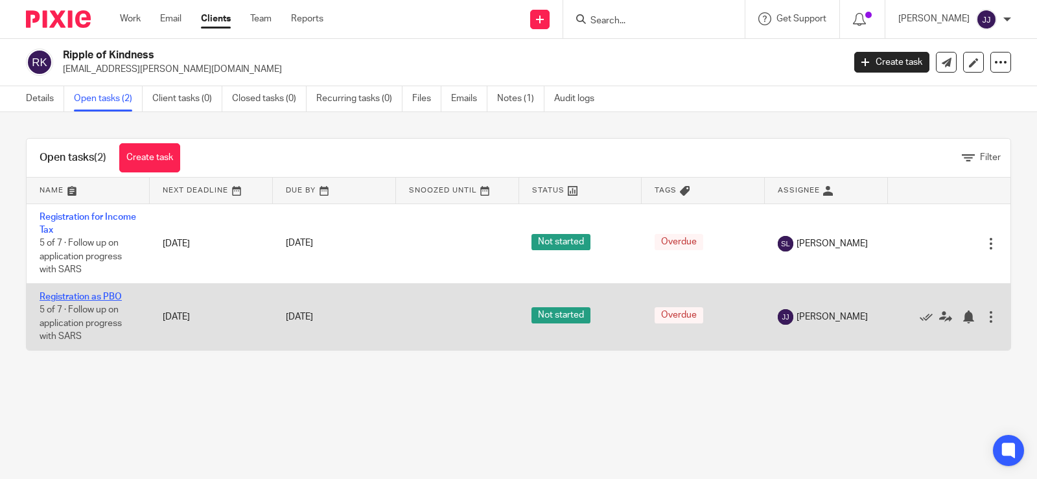
click at [96, 298] on link "Registration as PBO" at bounding box center [81, 296] width 82 height 9
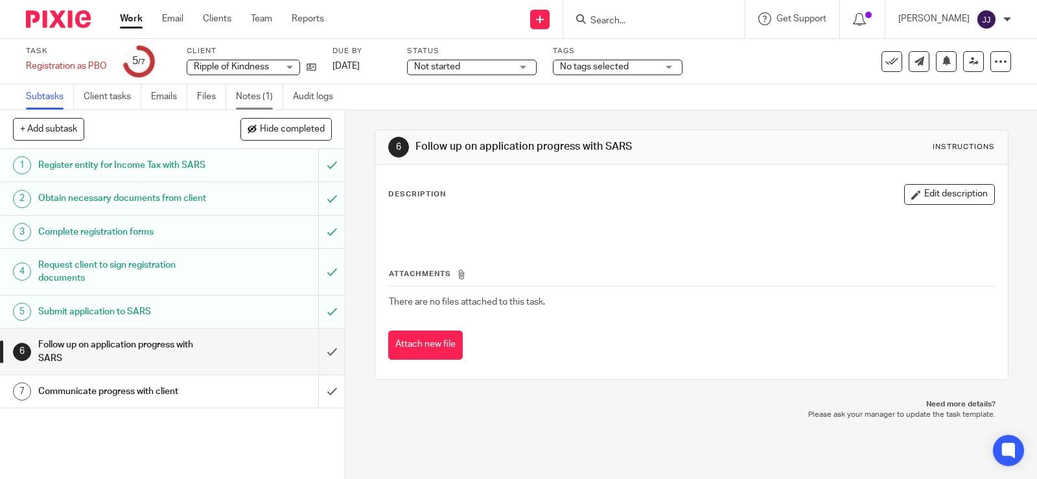
click at [263, 99] on link "Notes (1)" at bounding box center [259, 96] width 47 height 25
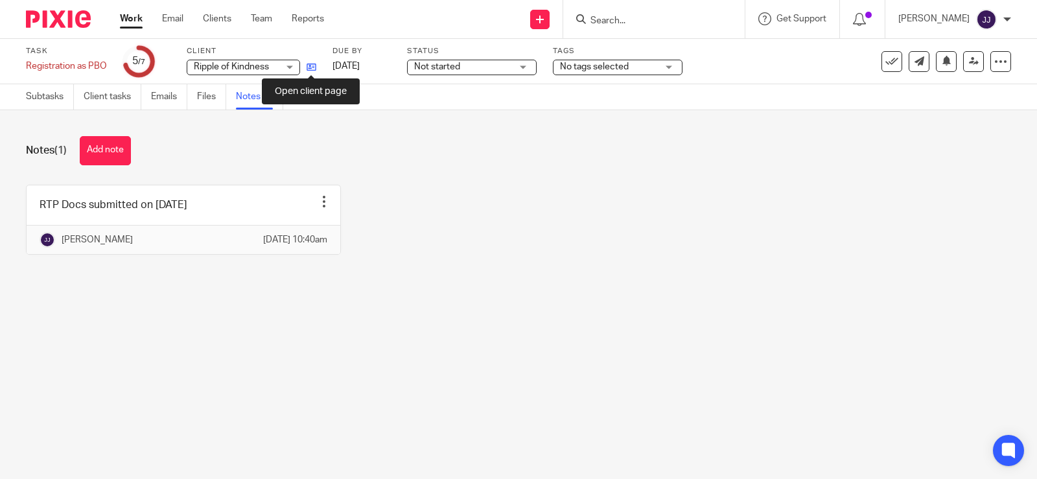
click at [314, 71] on icon at bounding box center [312, 67] width 10 height 10
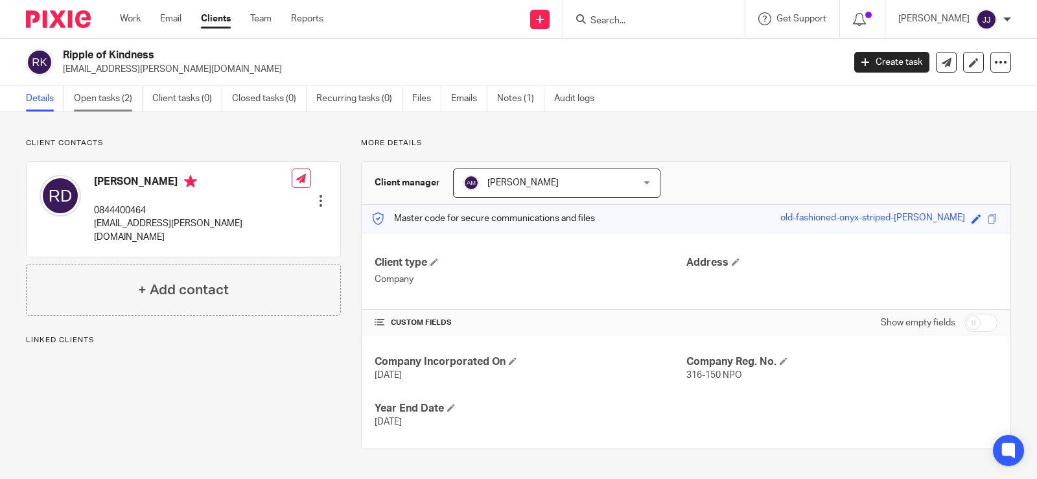
click at [101, 91] on link "Open tasks (2)" at bounding box center [108, 98] width 69 height 25
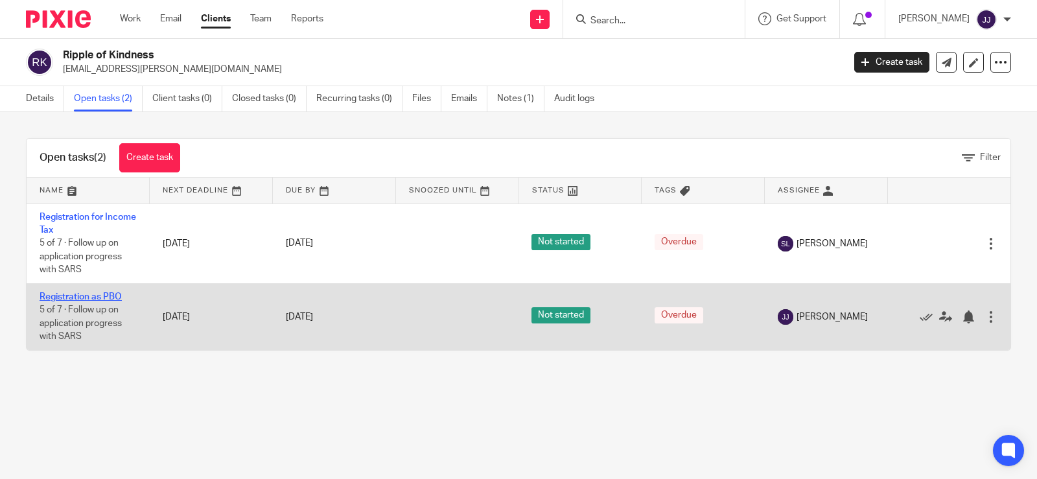
click at [66, 293] on link "Registration as PBO" at bounding box center [81, 296] width 82 height 9
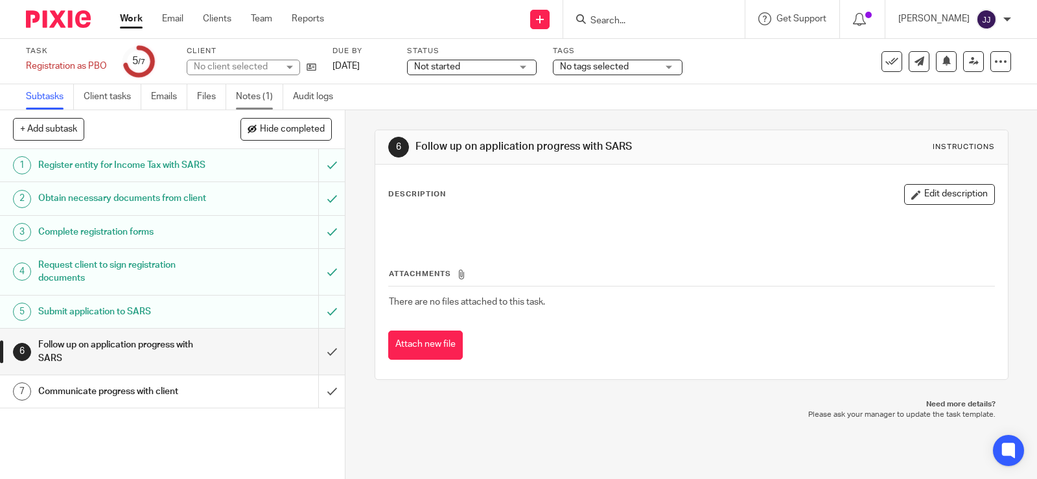
click at [265, 89] on link "Notes (1)" at bounding box center [259, 96] width 47 height 25
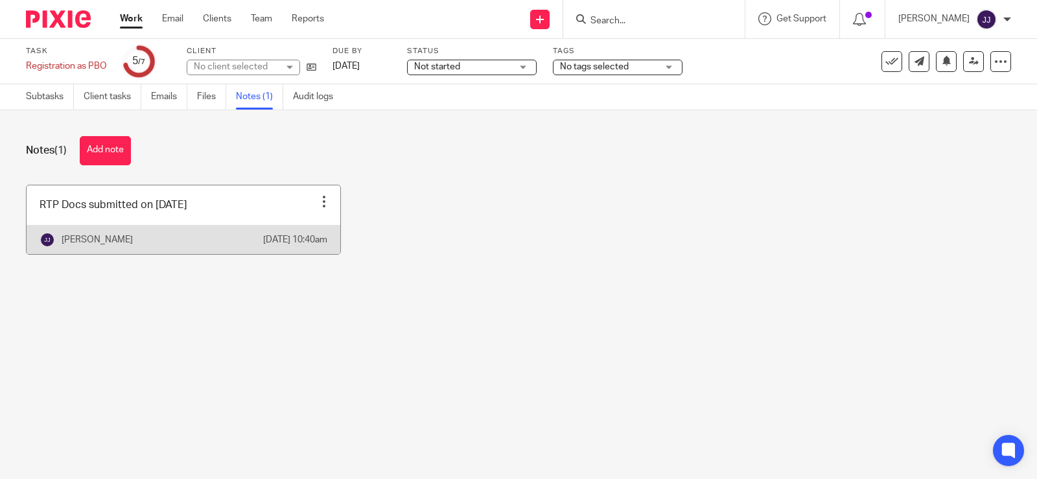
click at [319, 201] on div at bounding box center [324, 201] width 13 height 13
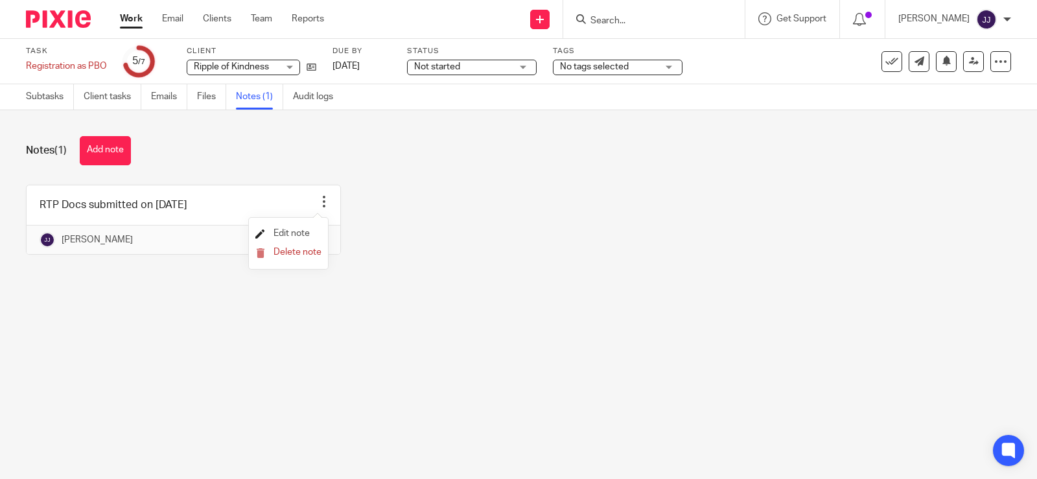
click at [289, 236] on span "Edit note" at bounding box center [292, 233] width 36 height 9
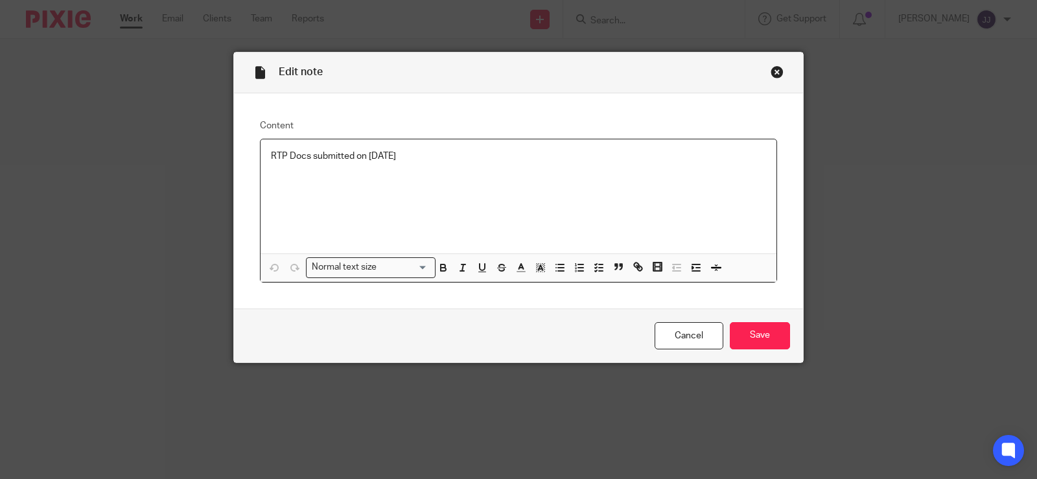
drag, startPoint x: 0, startPoint y: 0, endPoint x: 0, endPoint y: 134, distance: 134.2
click at [0, 134] on div "Edit note Content RTP Docs submitted on [DATE] Normal text size Loading... Remo…" at bounding box center [518, 239] width 1037 height 479
click at [730, 340] on input "Save" at bounding box center [760, 336] width 60 height 28
